Goal: Information Seeking & Learning: Learn about a topic

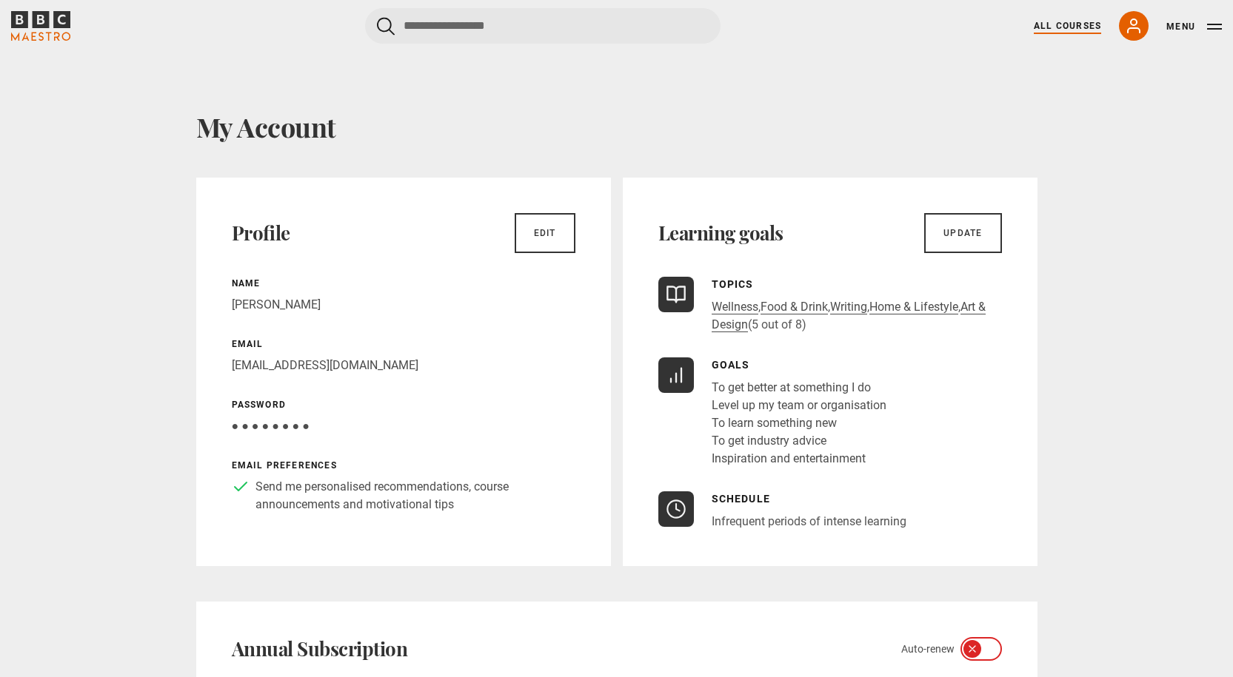
click at [1076, 21] on link "All Courses" at bounding box center [1066, 25] width 67 height 13
click at [1079, 21] on link "All Courses" at bounding box center [1066, 25] width 67 height 13
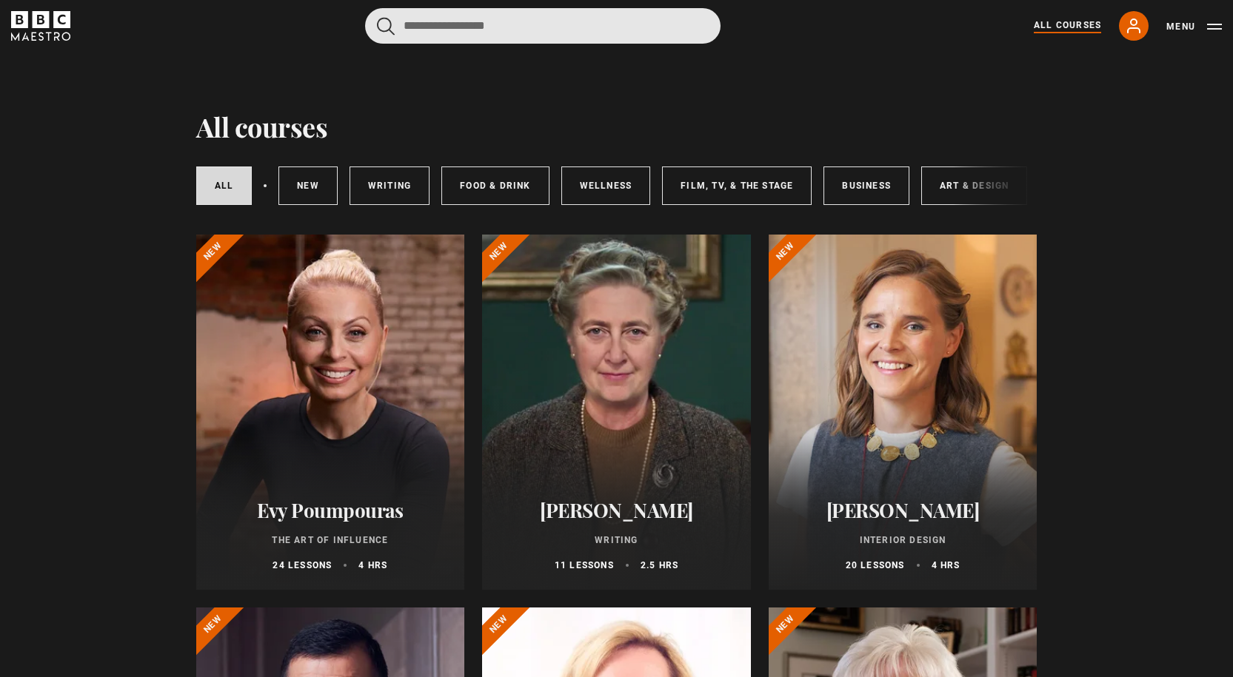
click at [514, 29] on input "Search" at bounding box center [542, 26] width 355 height 36
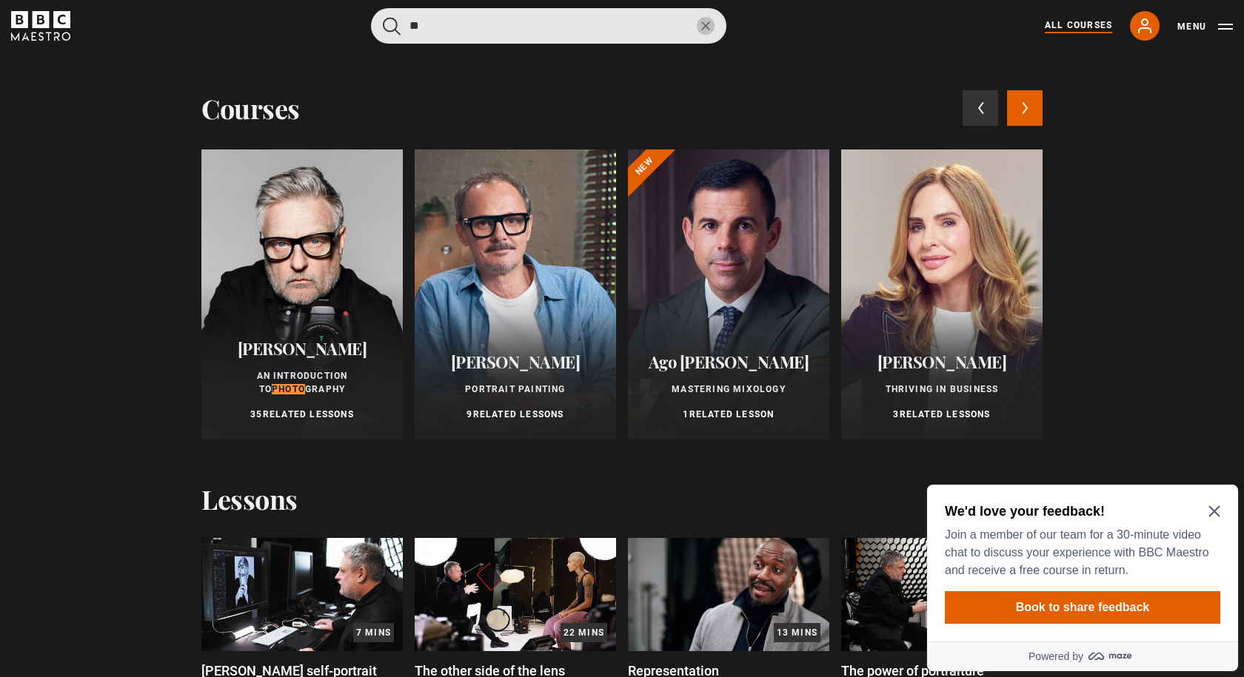
type input "*"
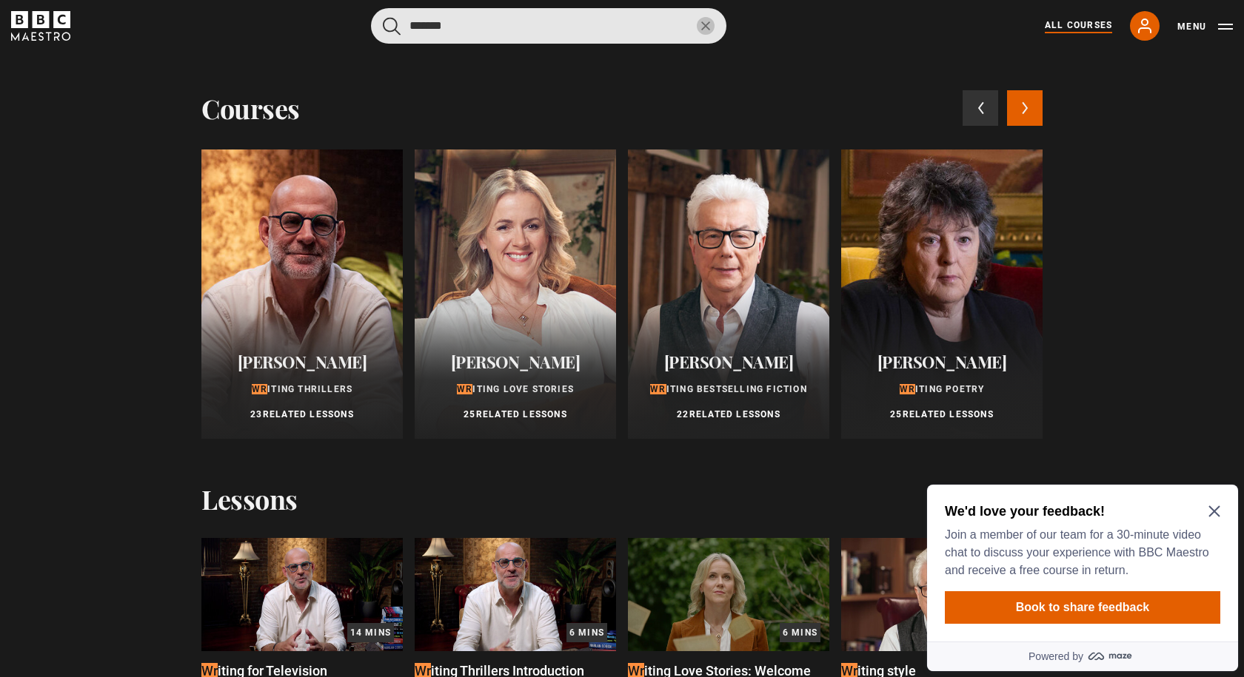
click at [383, 17] on button "submit" at bounding box center [392, 26] width 18 height 19
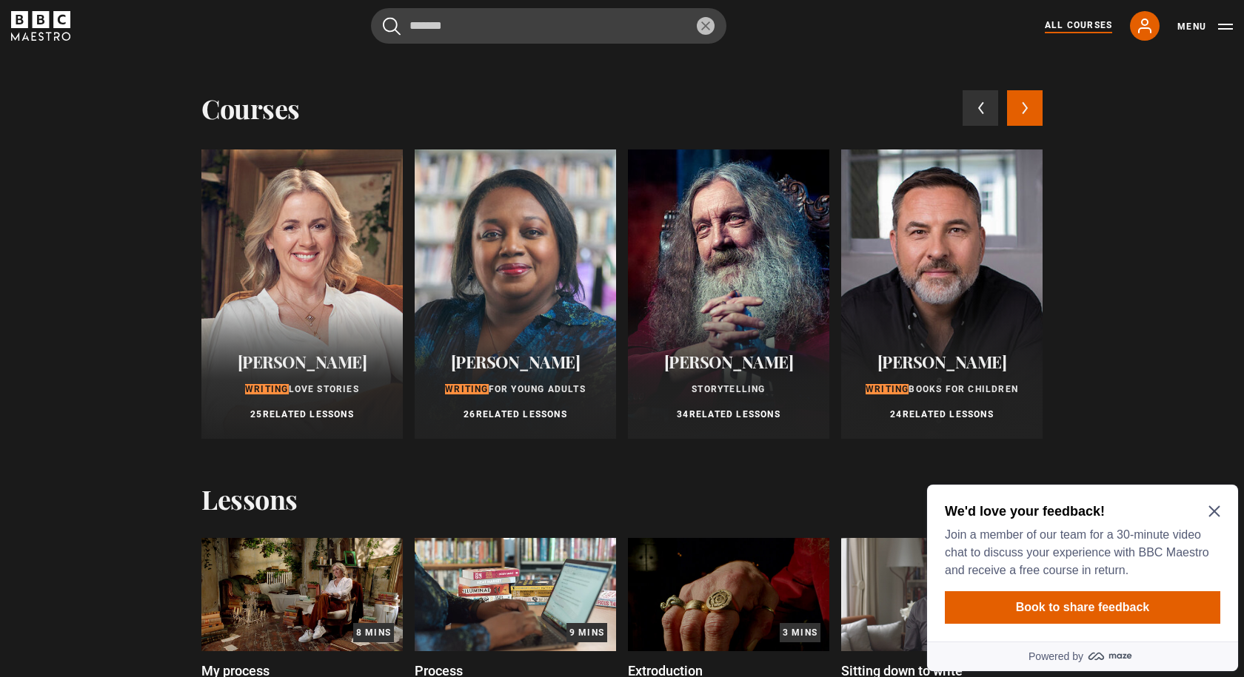
click at [1022, 102] on icon at bounding box center [1025, 107] width 7 height 13
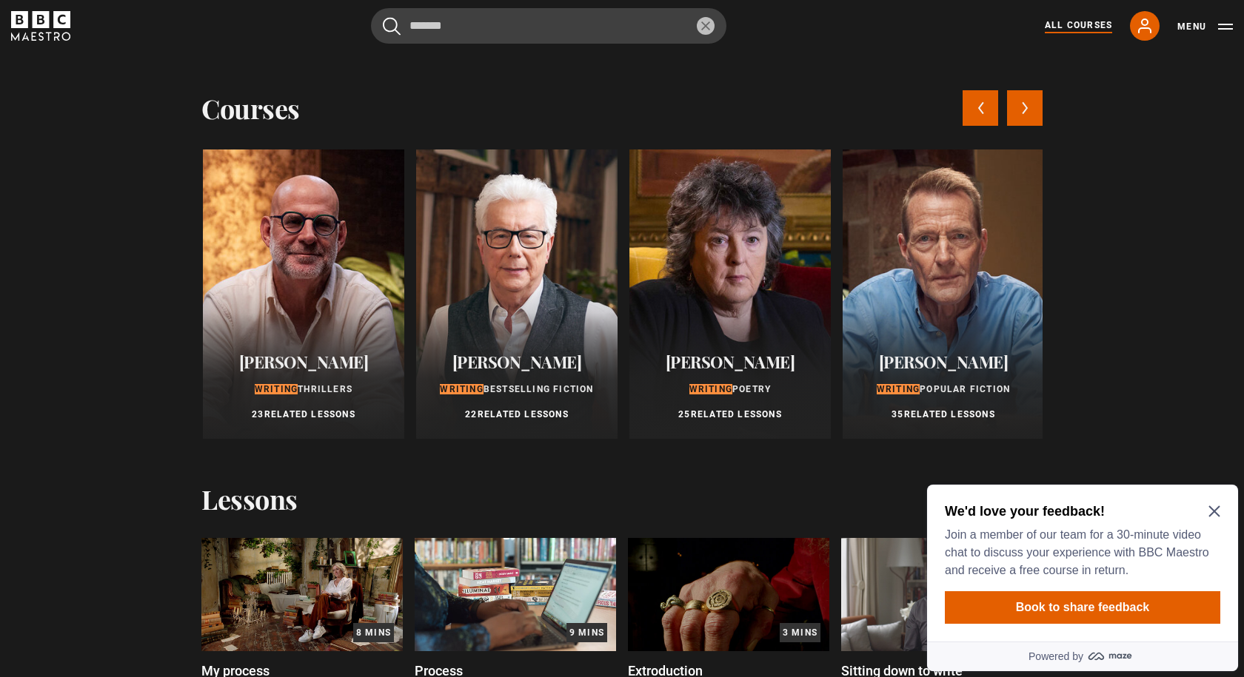
scroll to position [0, 853]
click at [1022, 102] on icon at bounding box center [1025, 107] width 7 height 13
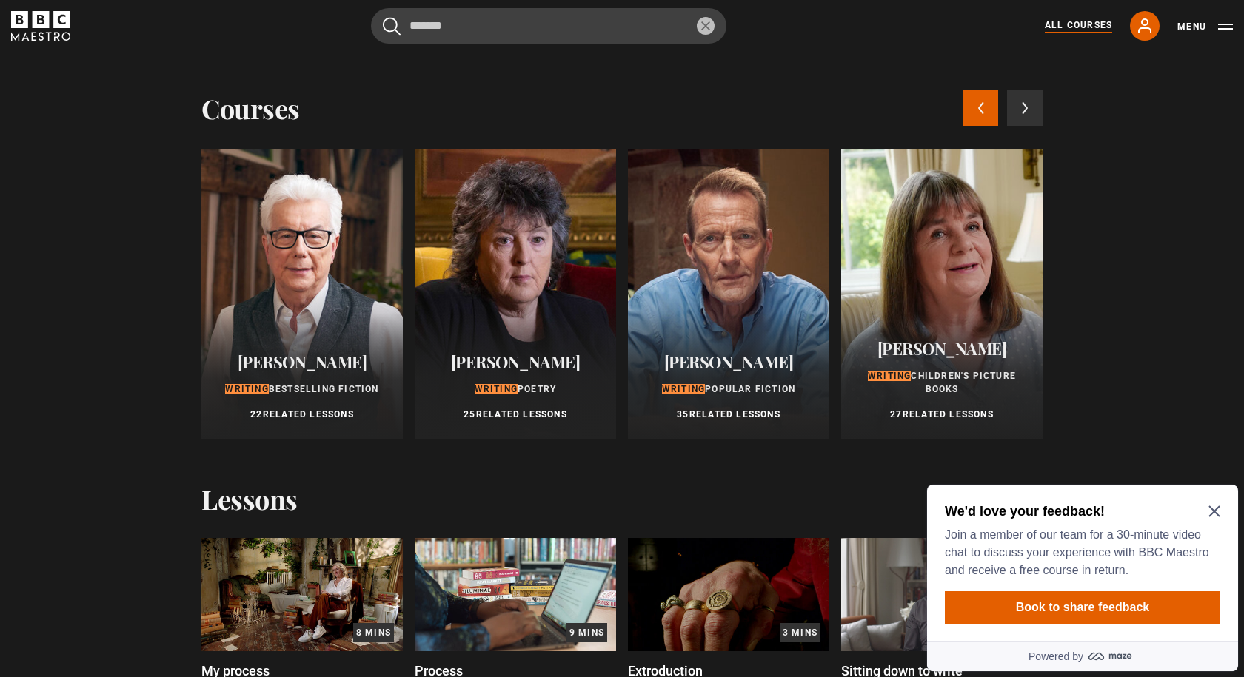
scroll to position [0, 1279]
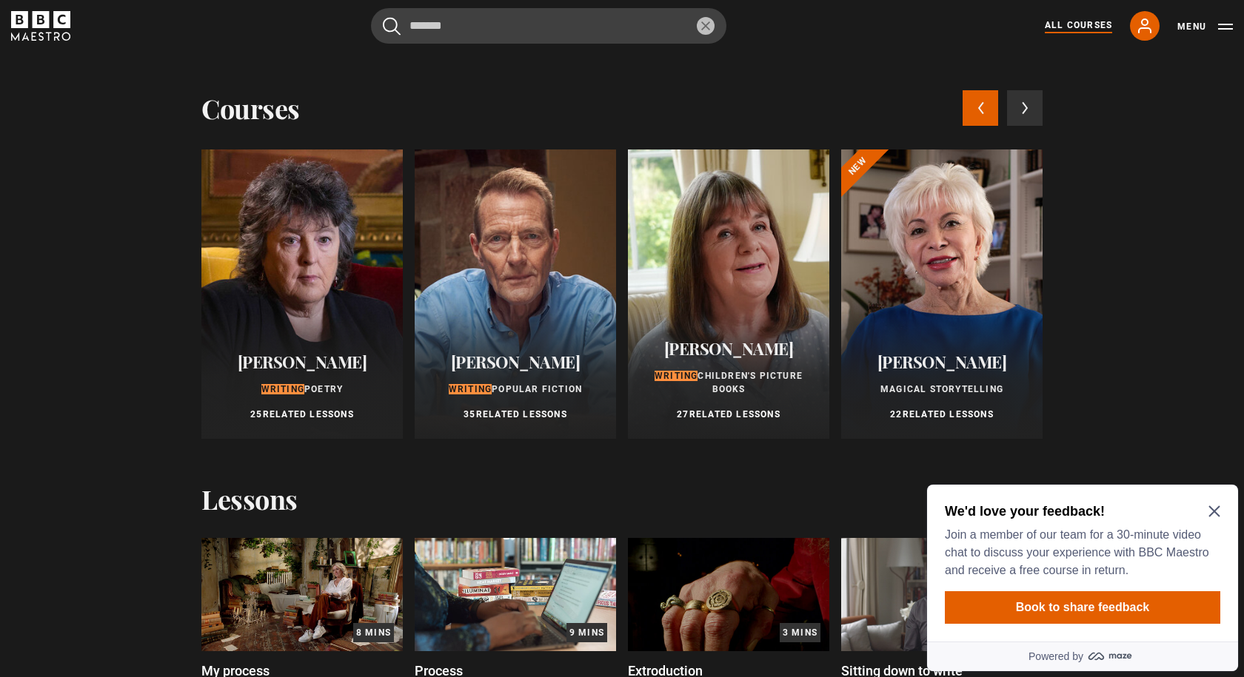
click at [1215, 512] on icon "Close Maze Prompt" at bounding box center [1213, 511] width 11 height 11
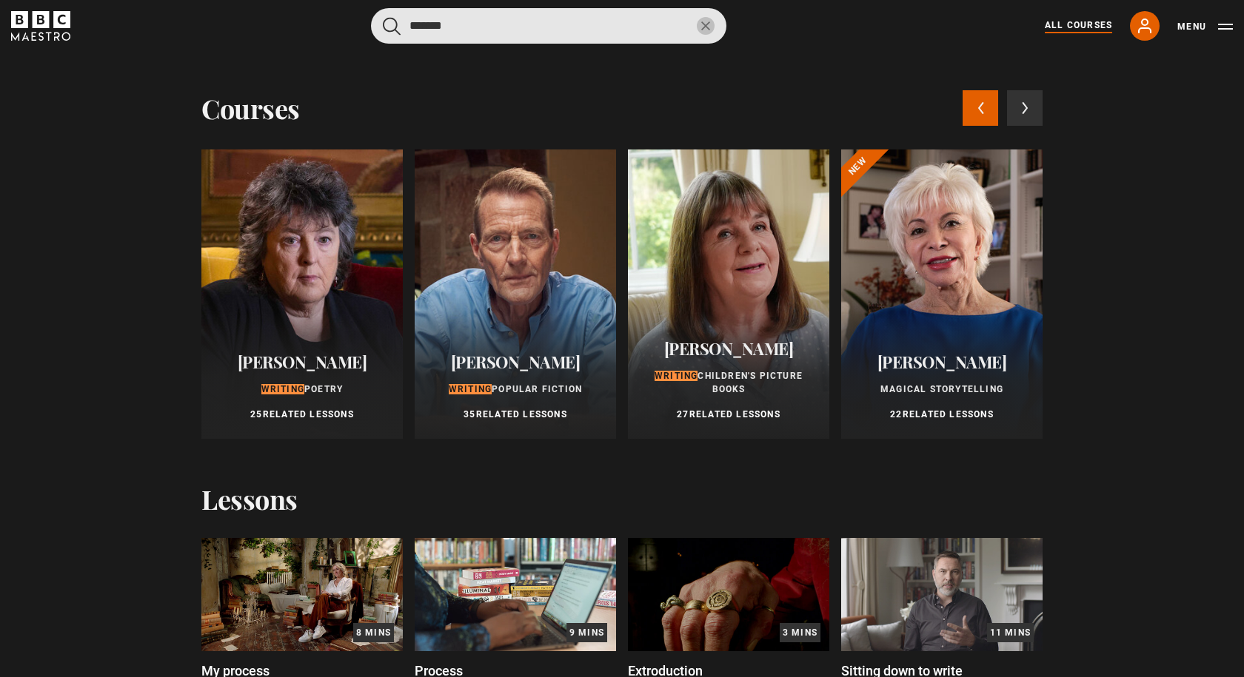
click at [438, 27] on input "*******" at bounding box center [548, 26] width 355 height 36
drag, startPoint x: 455, startPoint y: 24, endPoint x: 452, endPoint y: 44, distance: 20.1
click at [449, 27] on input "*******" at bounding box center [548, 26] width 355 height 36
drag, startPoint x: 451, startPoint y: 27, endPoint x: 384, endPoint y: 1, distance: 71.5
click at [391, 11] on input "*******" at bounding box center [548, 26] width 355 height 36
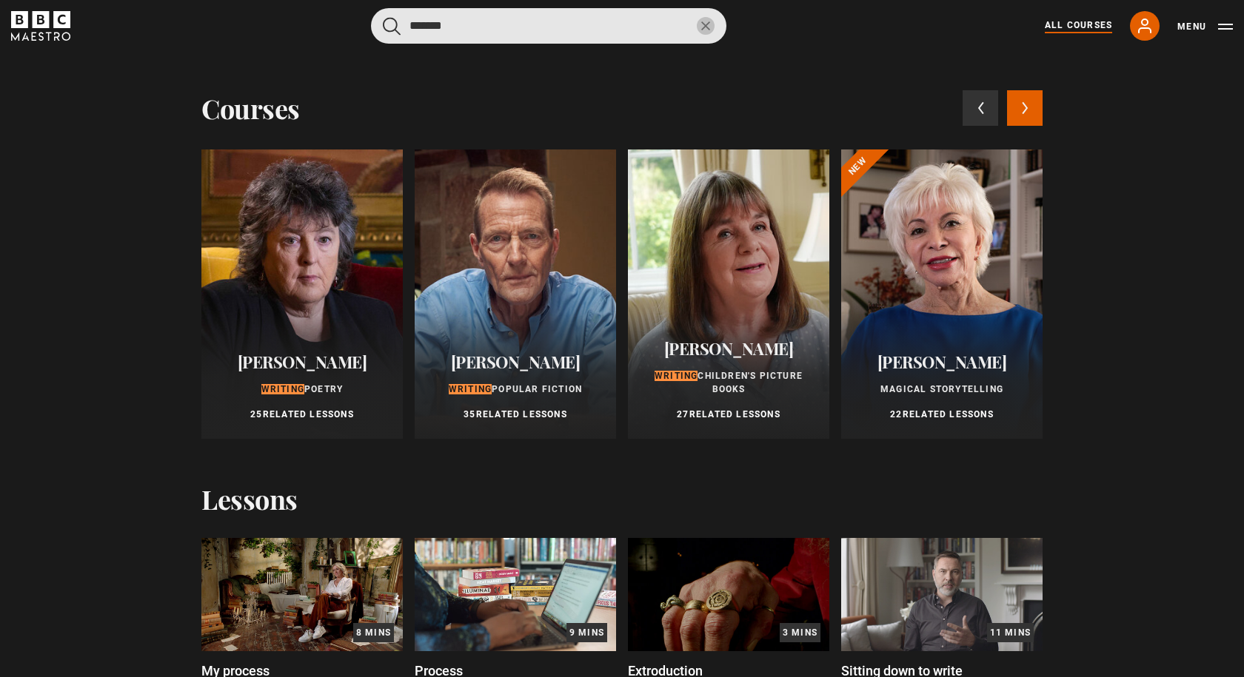
type input "*******"
click at [383, 17] on button "submit" at bounding box center [392, 26] width 18 height 19
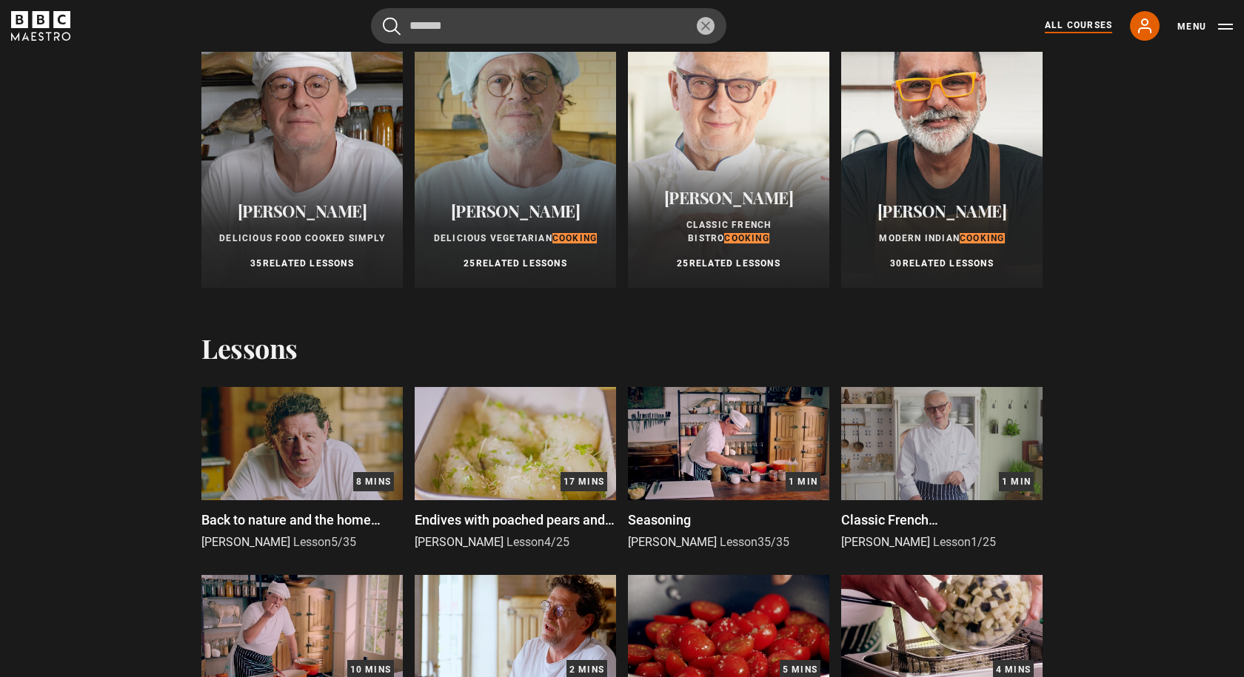
scroll to position [222, 0]
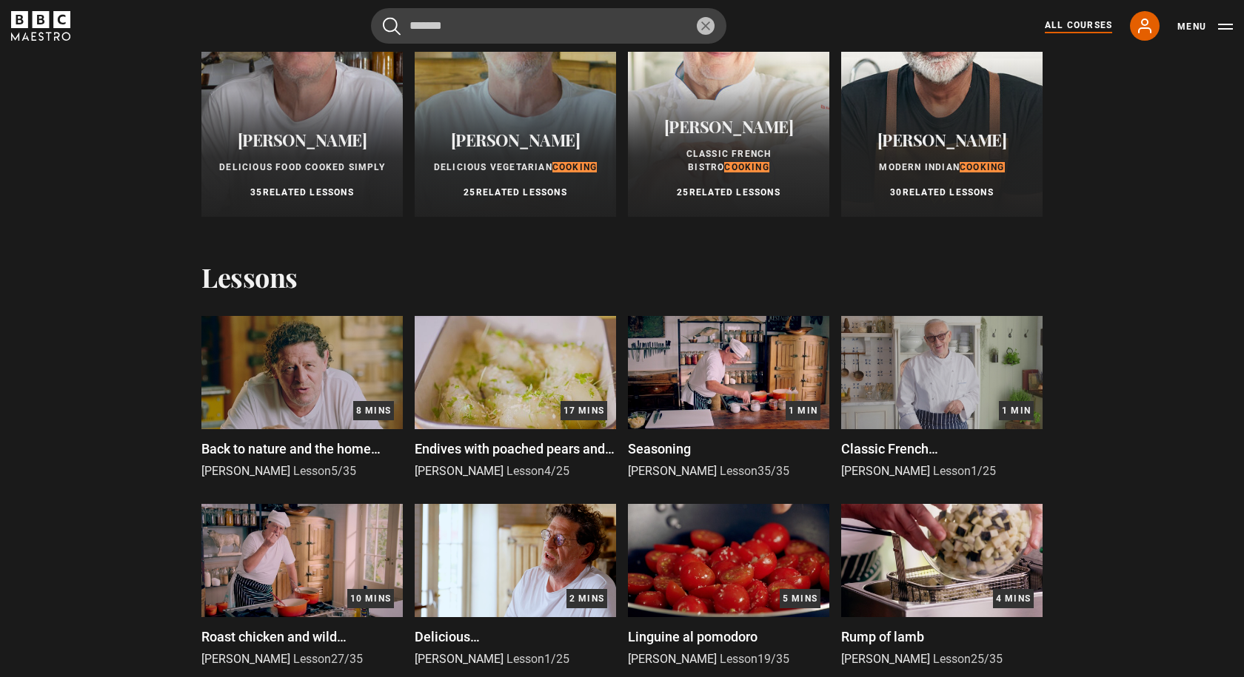
click at [936, 138] on span "Vineet Bhatia" at bounding box center [942, 140] width 130 height 22
click at [919, 102] on div at bounding box center [941, 71] width 201 height 289
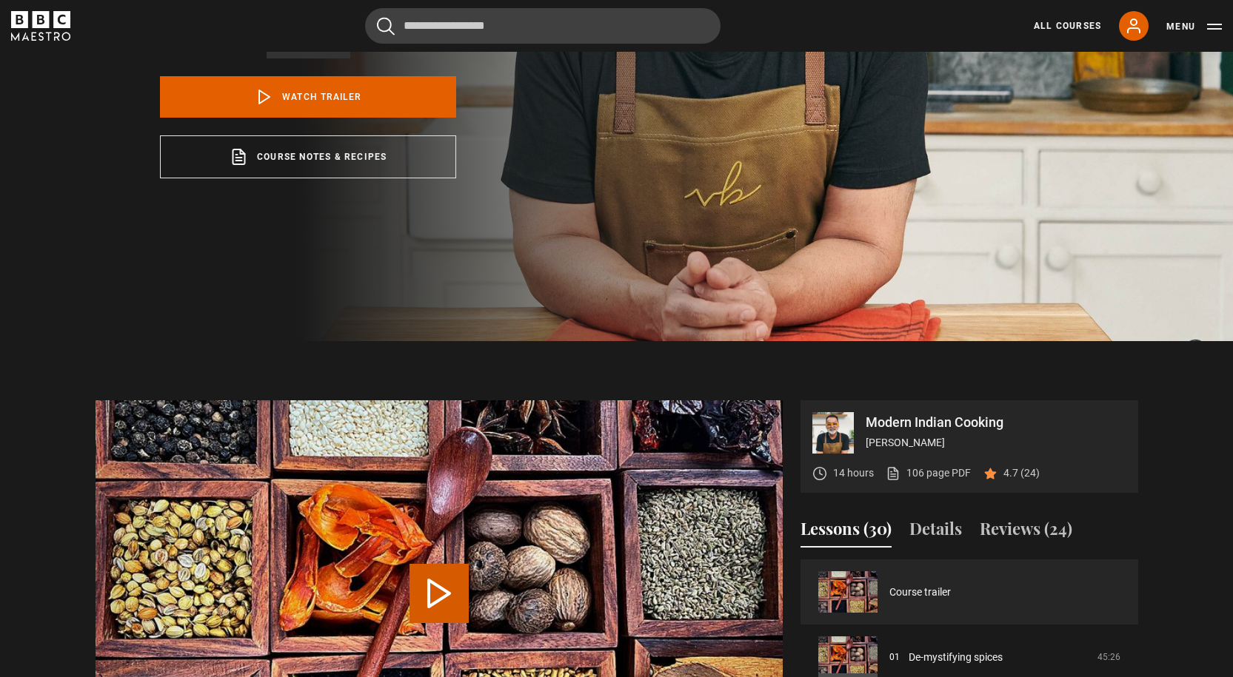
scroll to position [444, 0]
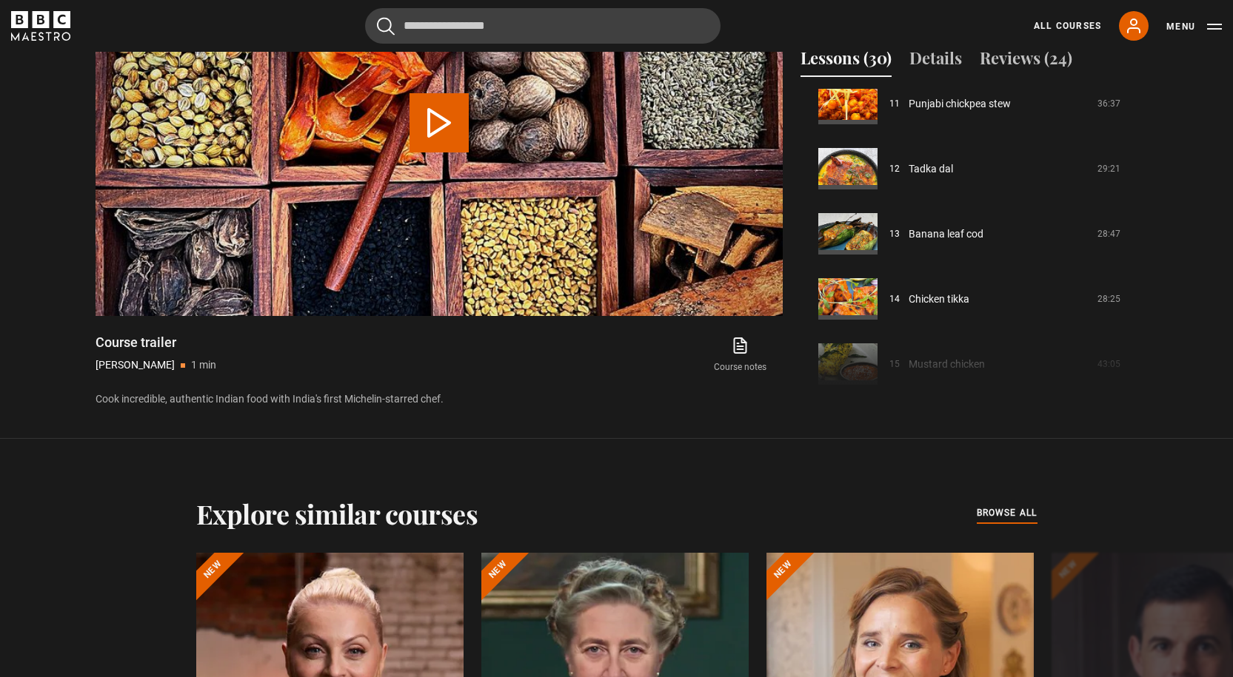
scroll to position [740, 0]
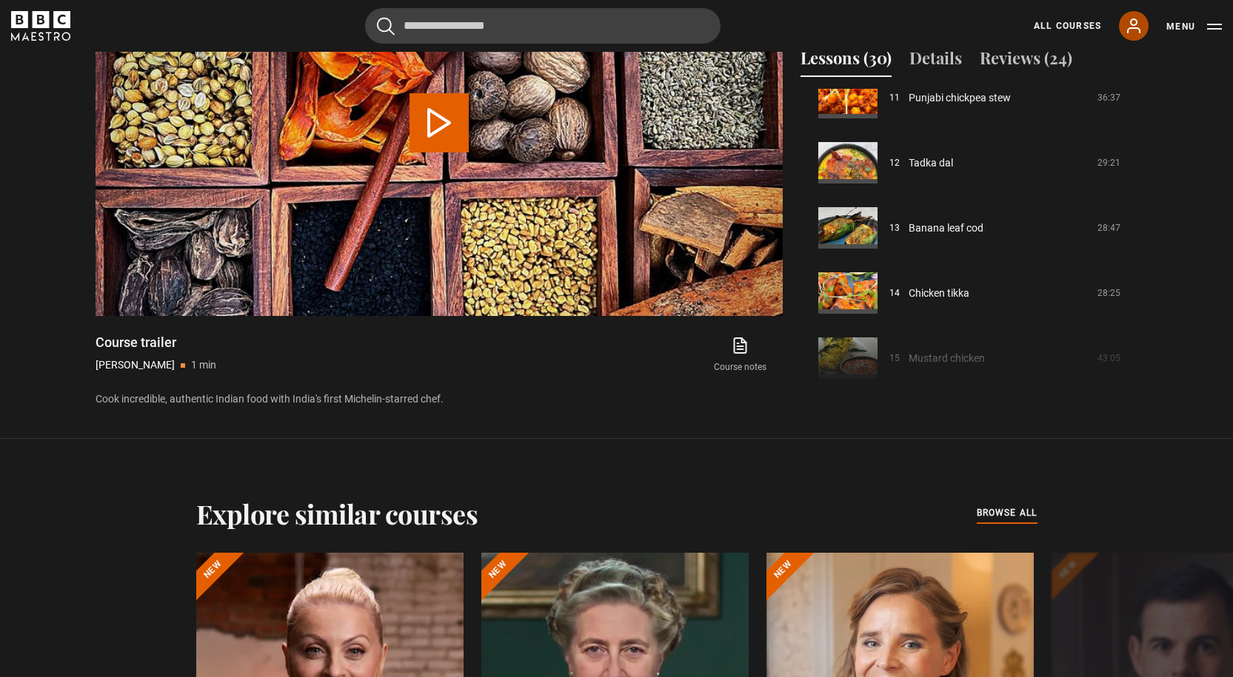
click at [1129, 27] on icon at bounding box center [1133, 26] width 18 height 18
click at [1138, 22] on icon at bounding box center [1133, 26] width 18 height 18
click at [1139, 17] on icon at bounding box center [1133, 26] width 18 height 18
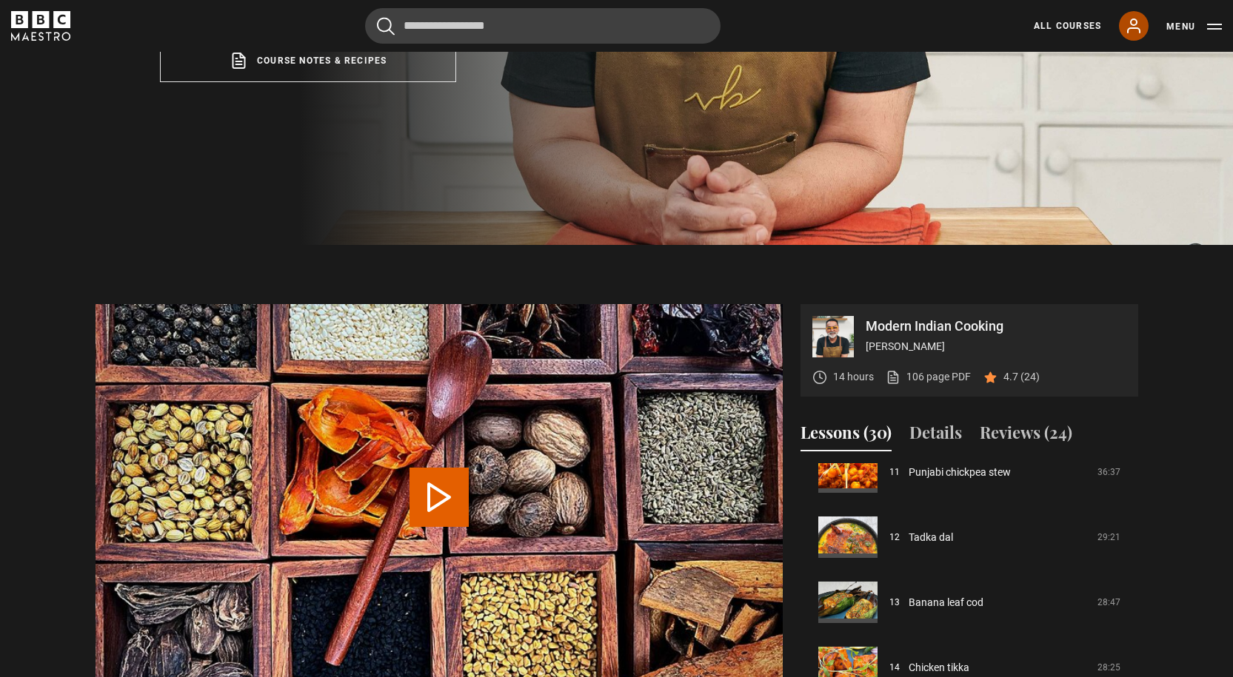
scroll to position [296, 0]
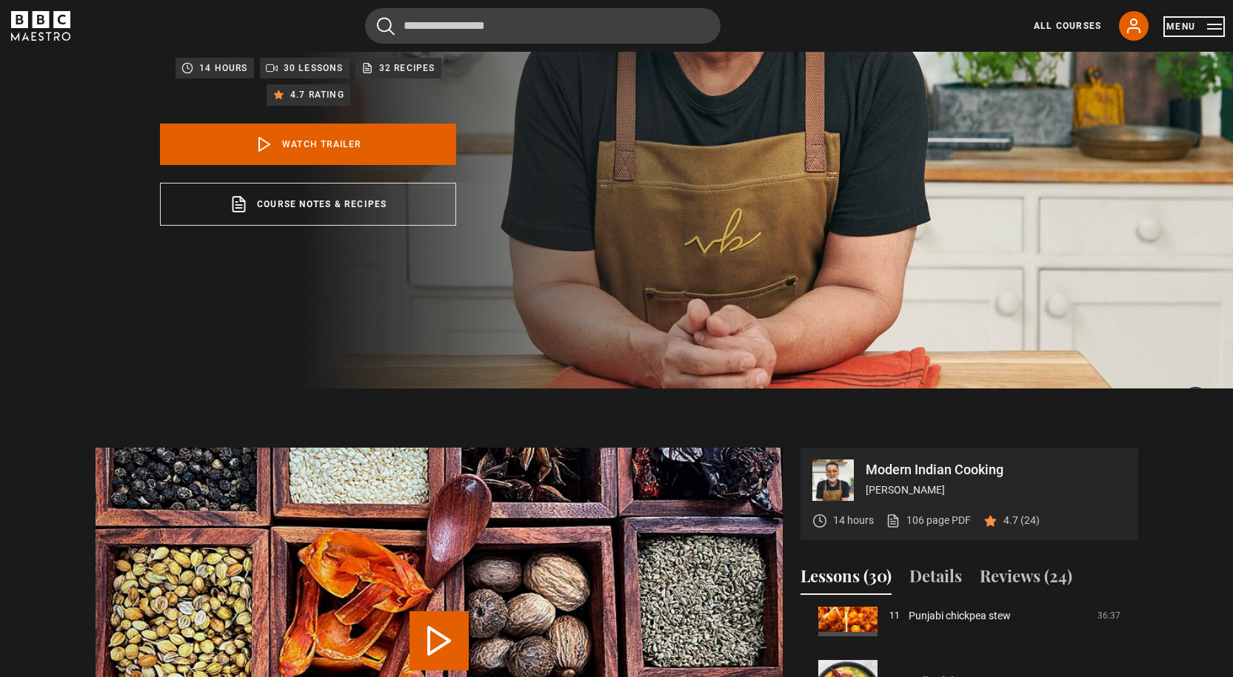
click at [1211, 26] on button "Menu" at bounding box center [1194, 26] width 56 height 15
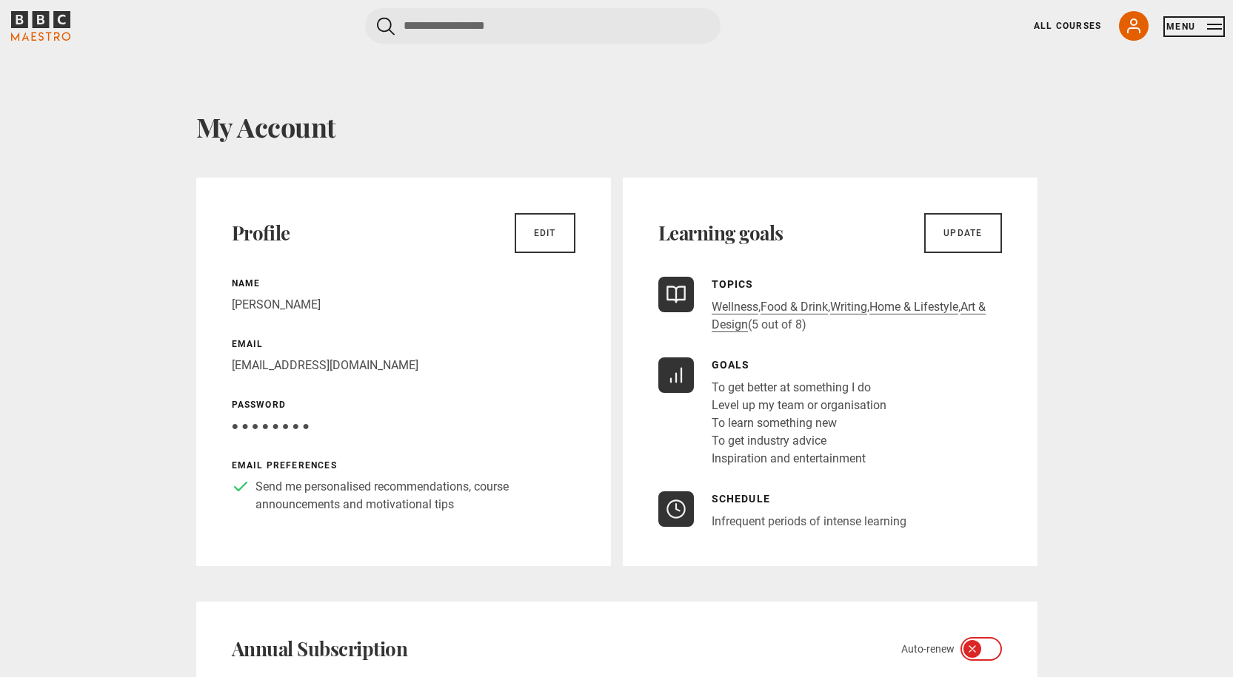
click at [1213, 30] on button "Menu" at bounding box center [1194, 26] width 56 height 15
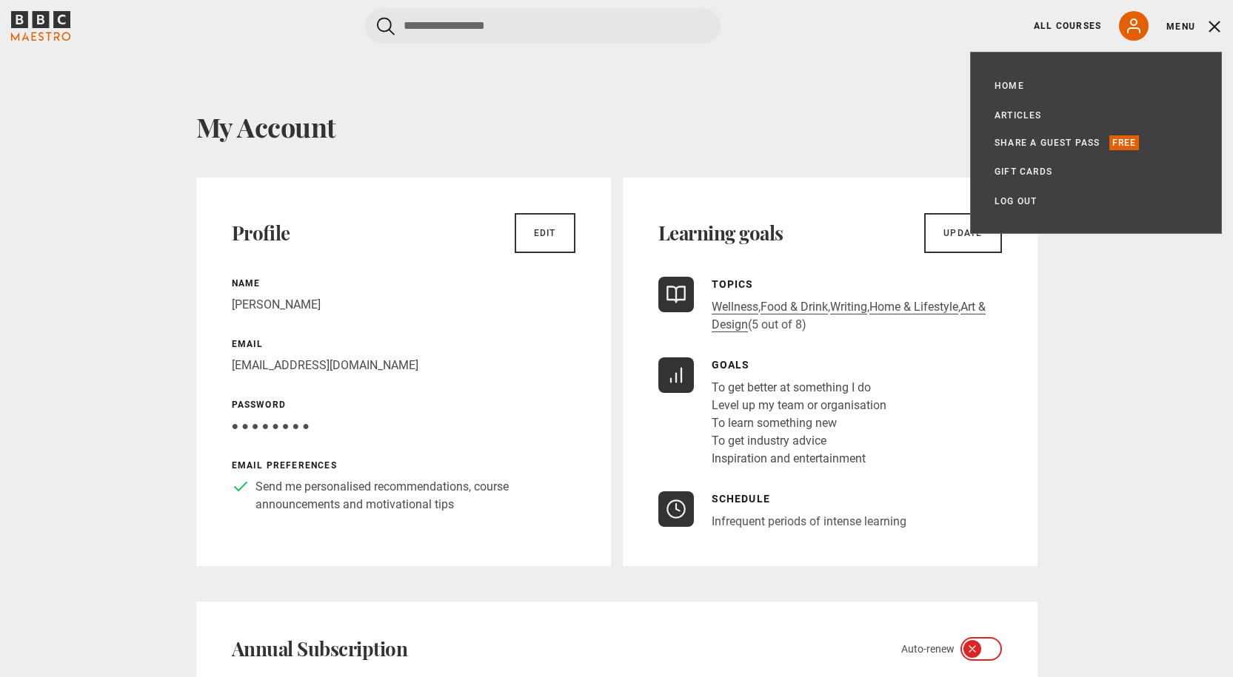
click at [1022, 191] on ul "Home All Courses Subscription Articles Share a guest pass Free Gift Cards My Ac…" at bounding box center [1095, 142] width 203 height 133
click at [1024, 201] on link "Log out" at bounding box center [1015, 201] width 42 height 15
click at [1002, 197] on link "Log out" at bounding box center [1015, 201] width 42 height 15
